Goal: Information Seeking & Learning: Learn about a topic

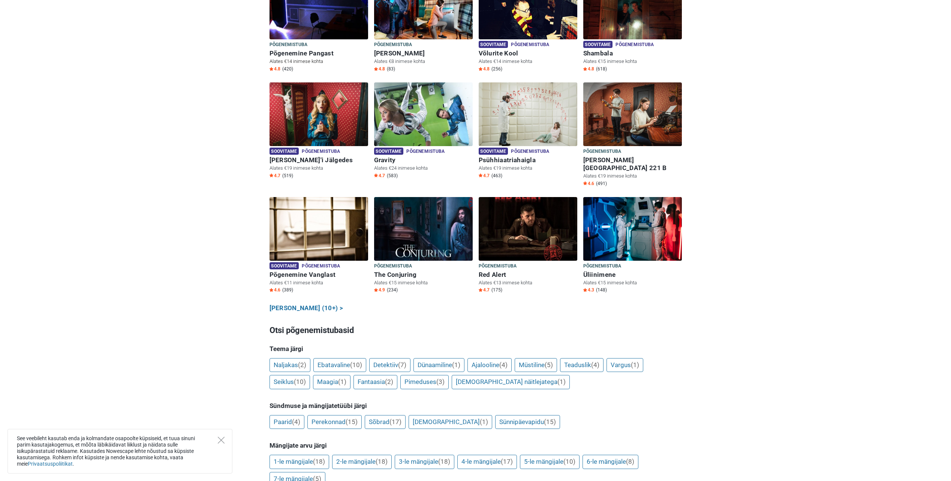
scroll to position [150, 0]
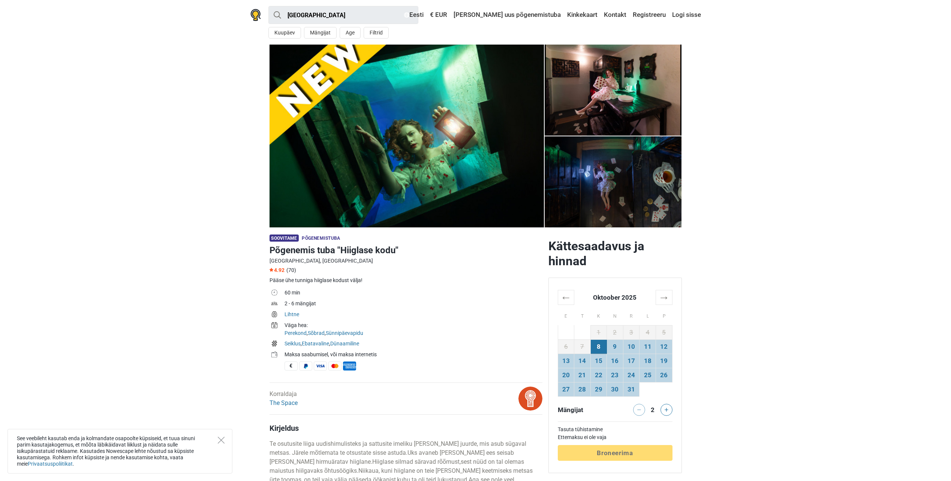
click at [629, 77] on img at bounding box center [613, 90] width 137 height 91
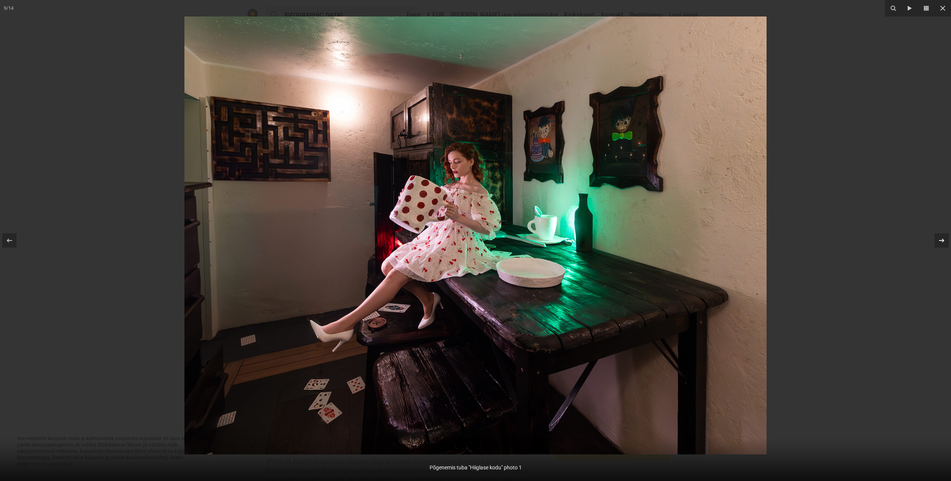
click at [941, 240] on icon at bounding box center [941, 240] width 9 height 9
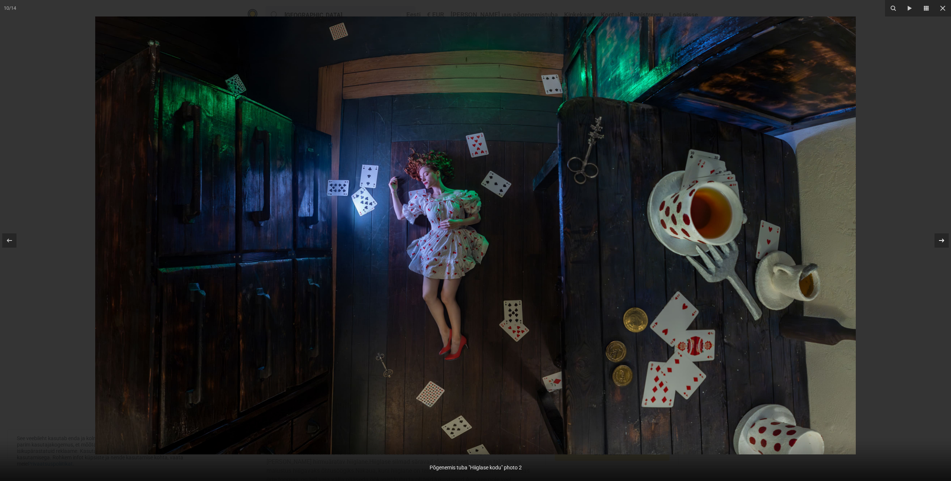
click at [941, 240] on icon at bounding box center [941, 240] width 9 height 9
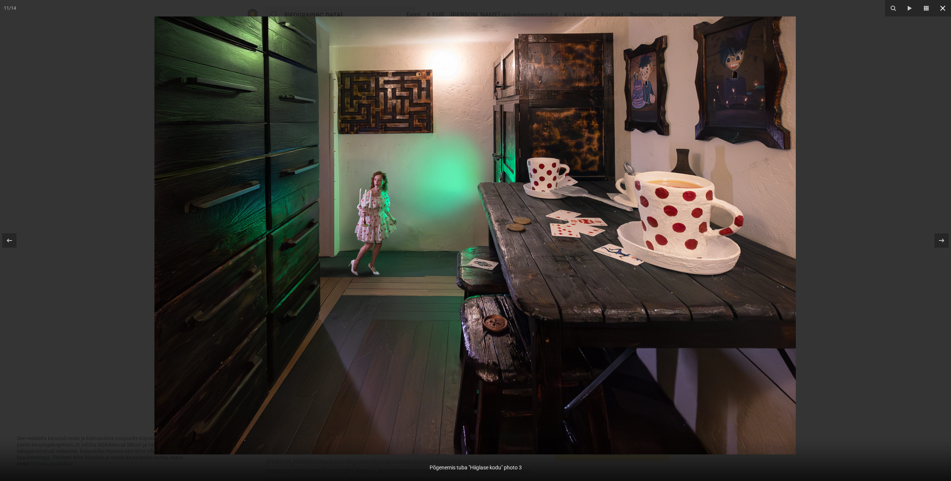
click at [943, 6] on icon at bounding box center [942, 8] width 9 height 9
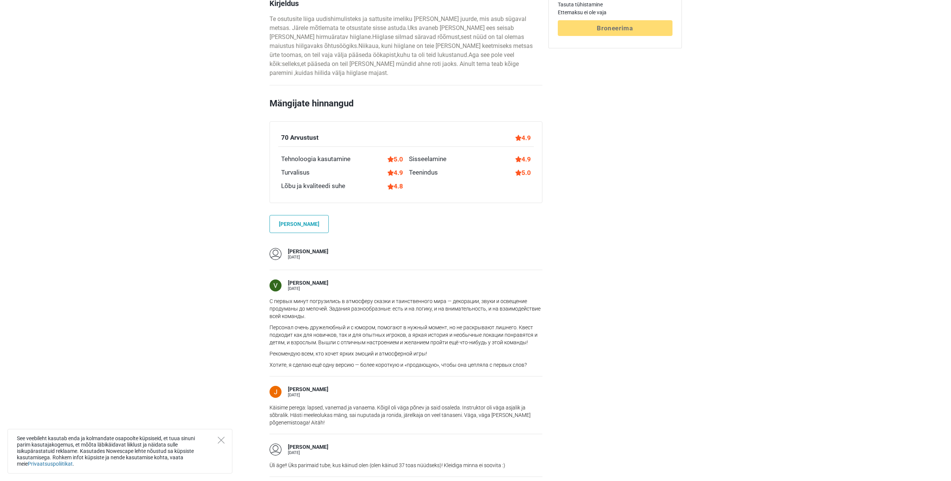
scroll to position [75, 0]
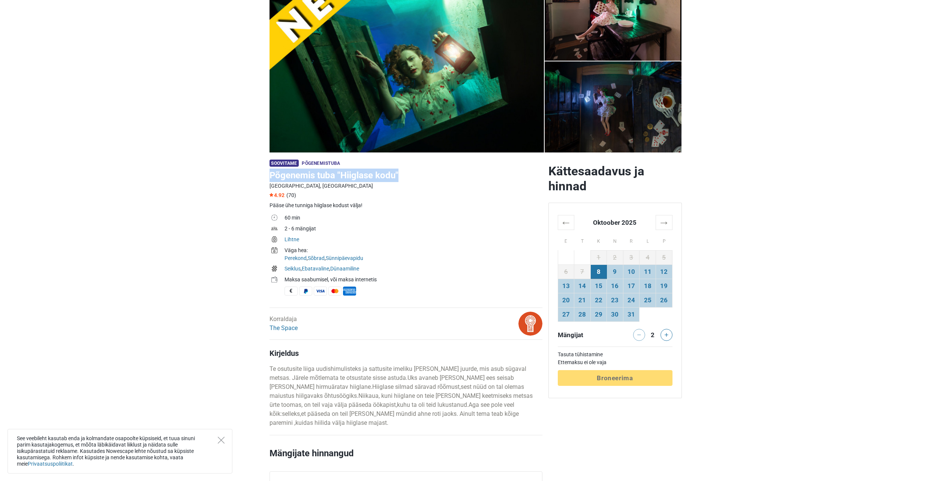
drag, startPoint x: 269, startPoint y: 174, endPoint x: 414, endPoint y: 174, distance: 145.1
copy h1 "Põgenemis tuba "Hiiglase kodu""
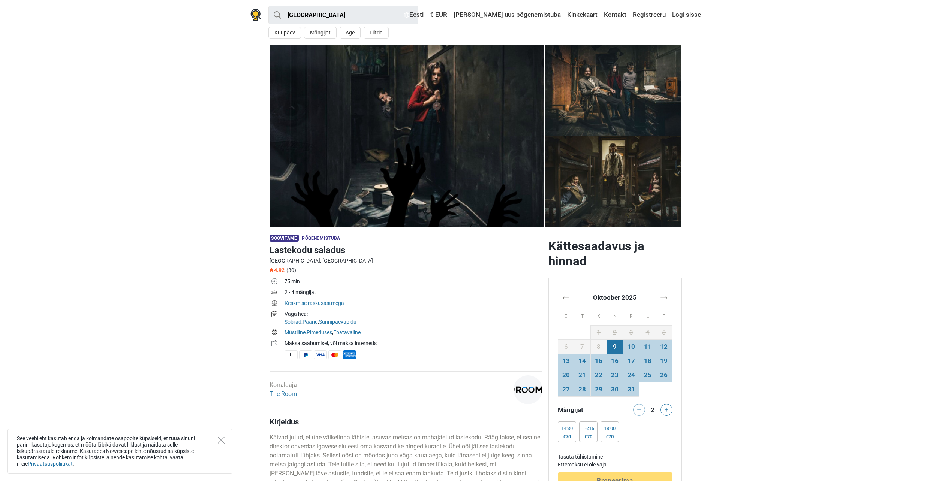
click at [437, 95] on img at bounding box center [407, 136] width 274 height 183
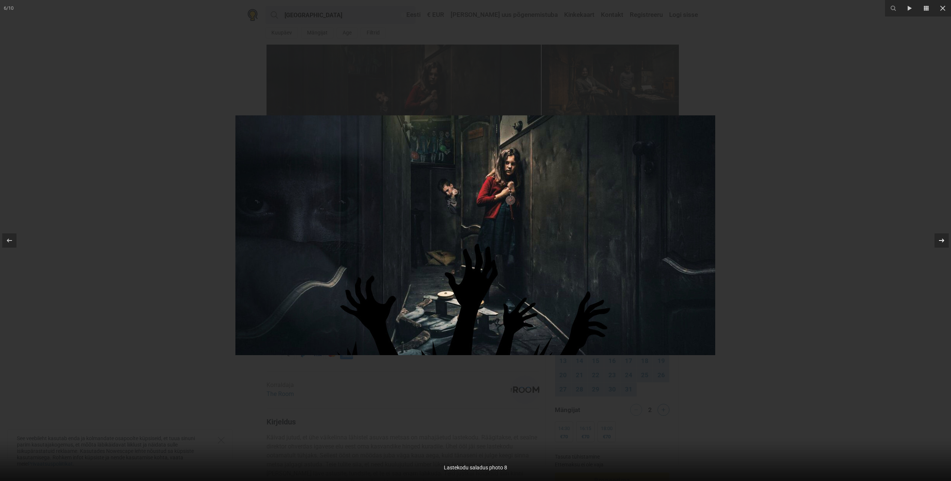
click at [941, 239] on icon at bounding box center [941, 240] width 9 height 9
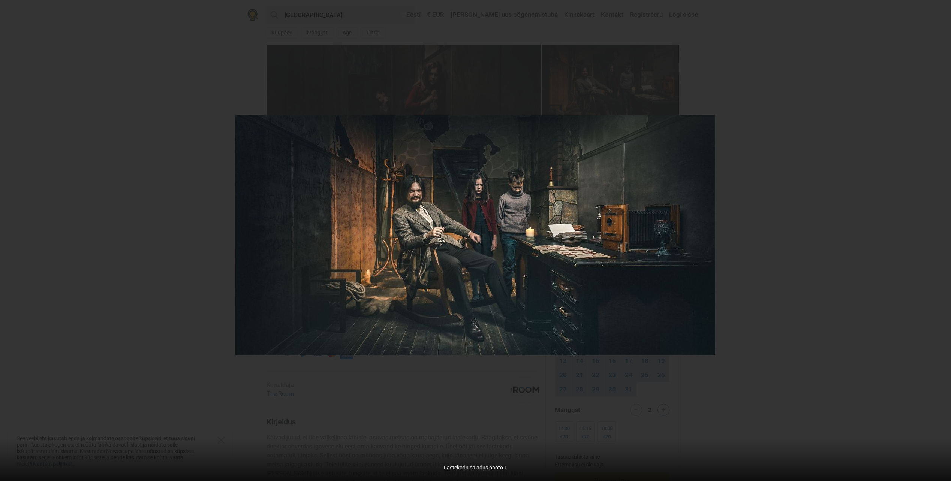
click at [941, 239] on div "7 / 10 Lastekodu saladus photo 1" at bounding box center [475, 240] width 951 height 481
click at [940, 9] on icon at bounding box center [942, 8] width 9 height 9
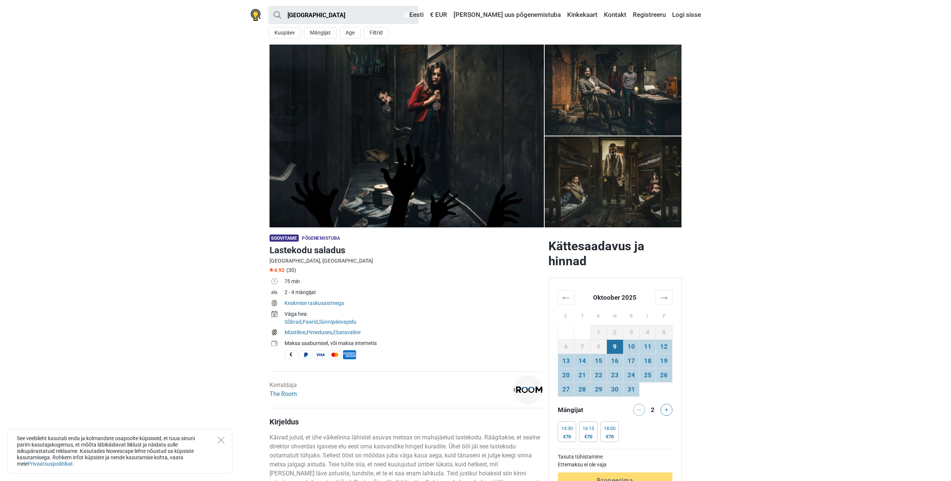
click at [624, 167] on img at bounding box center [613, 181] width 137 height 91
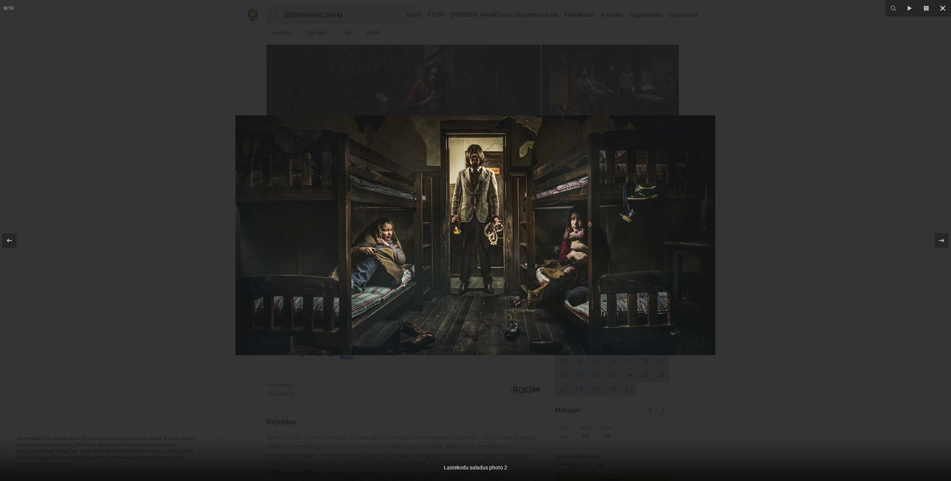
click at [941, 7] on icon at bounding box center [942, 8] width 5 height 5
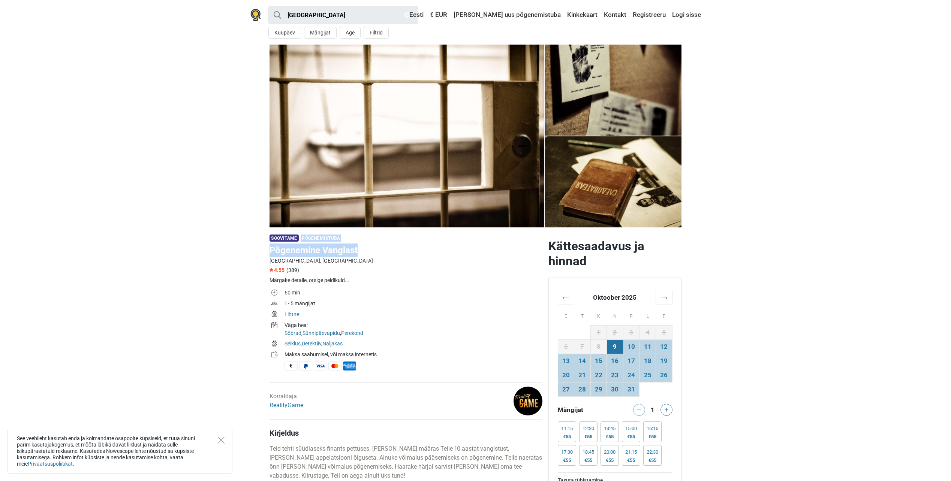
drag, startPoint x: 301, startPoint y: 237, endPoint x: 382, endPoint y: 250, distance: 82.4
copy div "Põgenemistuba Põgenemine Vanglast"
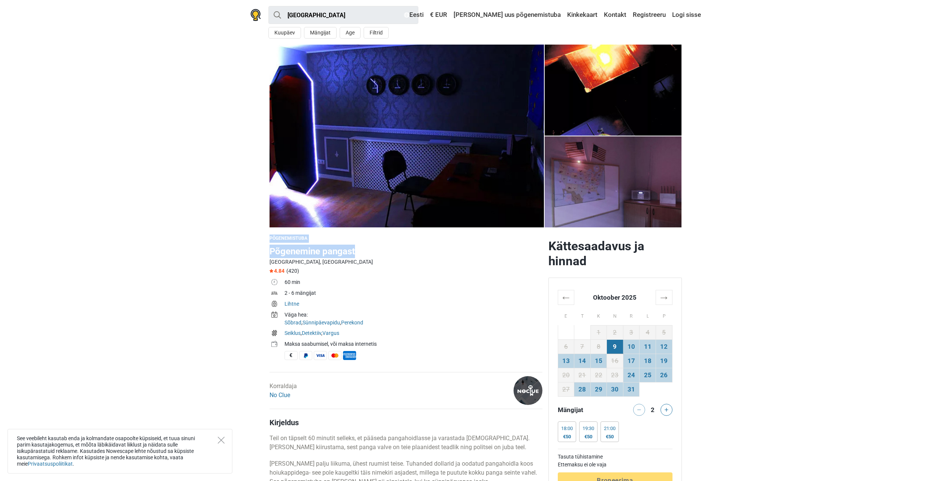
drag, startPoint x: 268, startPoint y: 236, endPoint x: 358, endPoint y: 248, distance: 90.8
copy div "Põgenemistuba Põgenemine pangast"
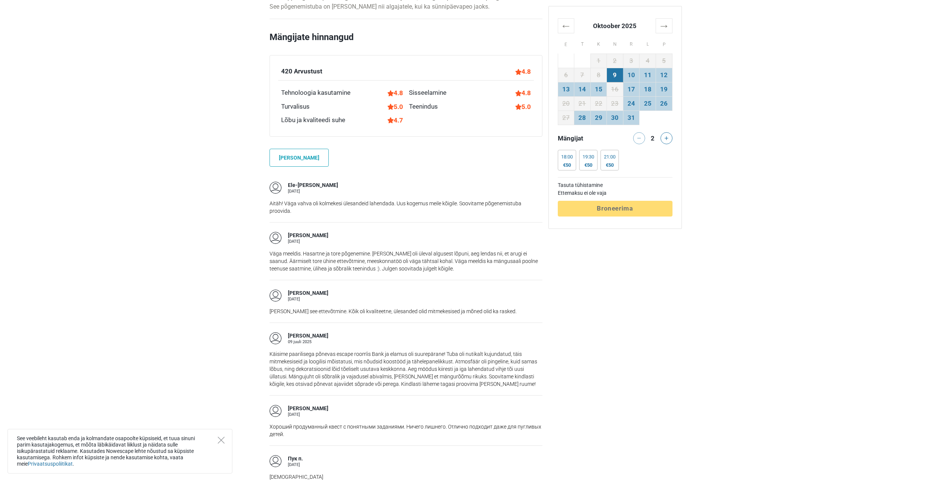
scroll to position [487, 0]
